Goal: Transaction & Acquisition: Purchase product/service

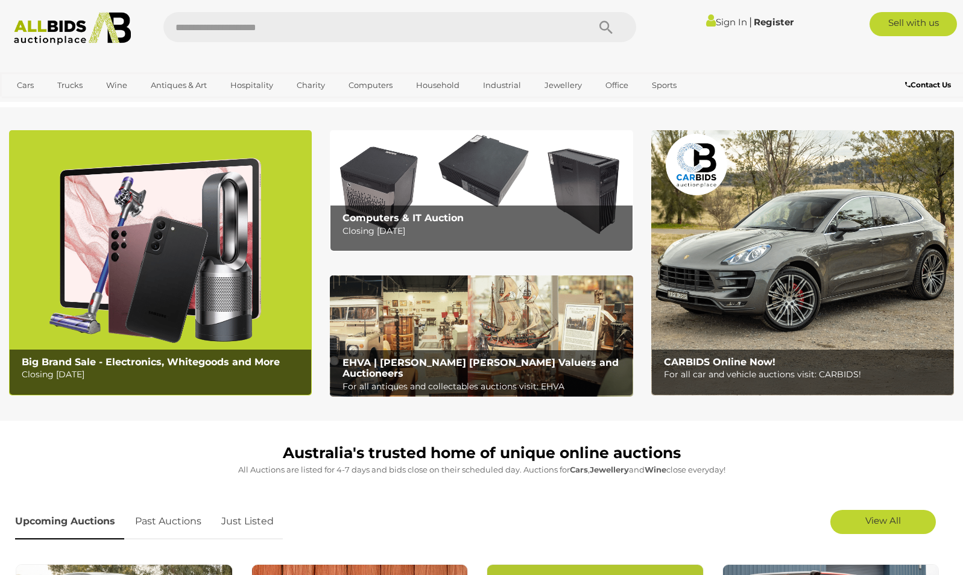
click at [221, 28] on input "text" at bounding box center [369, 27] width 413 height 30
type input "*******"
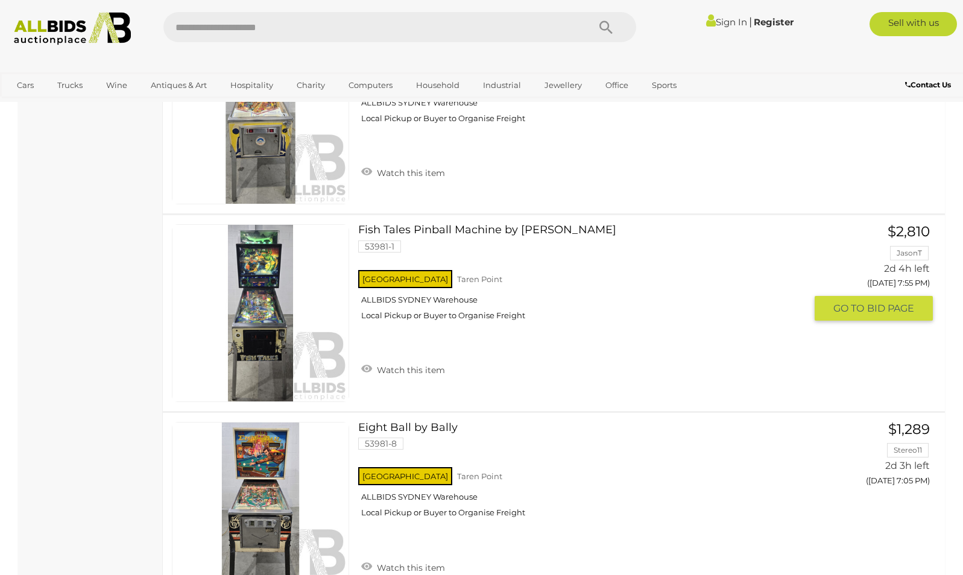
scroll to position [803, 0]
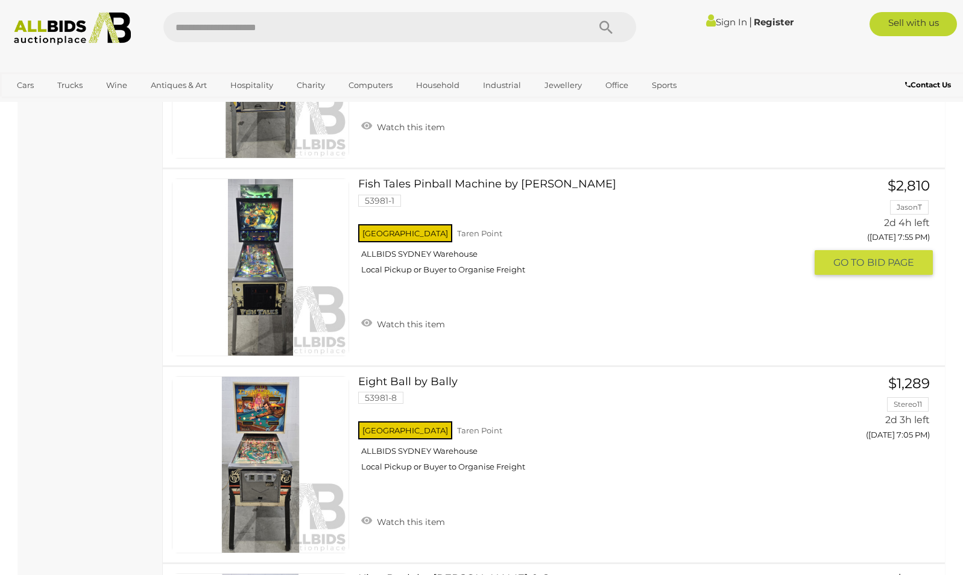
click at [907, 212] on link "$2,810 JasonT 2d 4h left (Wednesday 7:55 PM) GO TO" at bounding box center [877, 227] width 109 height 98
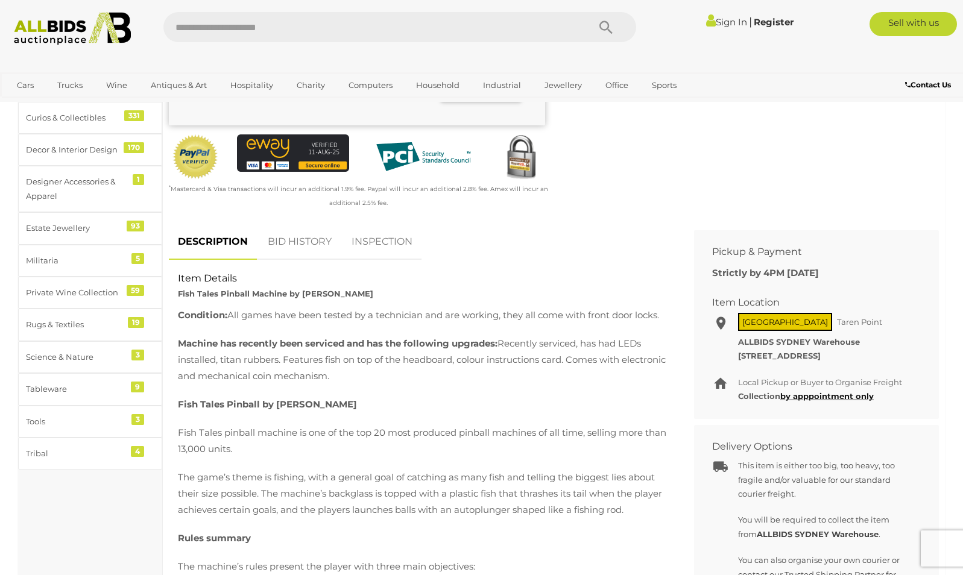
scroll to position [401, 0]
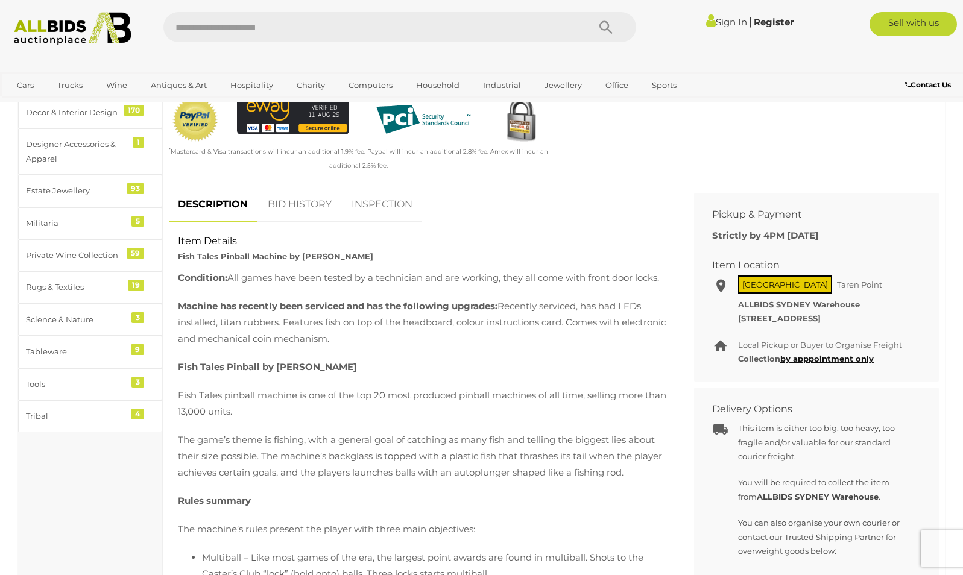
click at [304, 210] on link "BID HISTORY" at bounding box center [300, 205] width 82 height 36
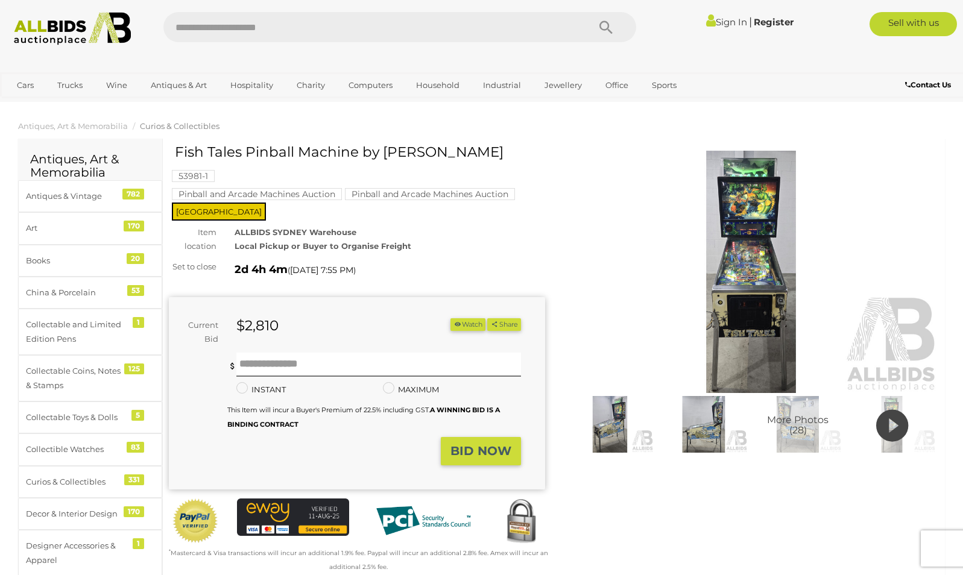
scroll to position [0, 0]
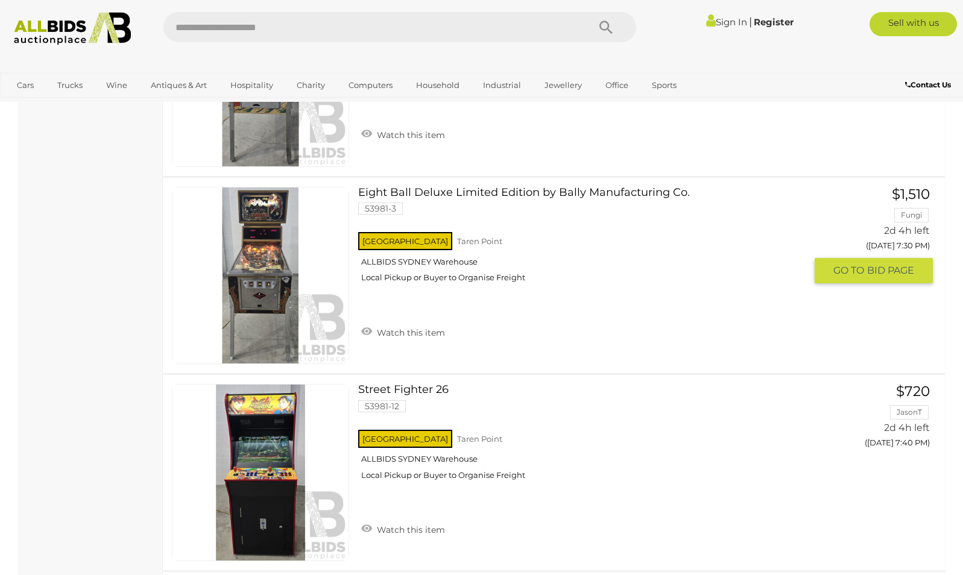
scroll to position [1788, 0]
